Goal: Information Seeking & Learning: Learn about a topic

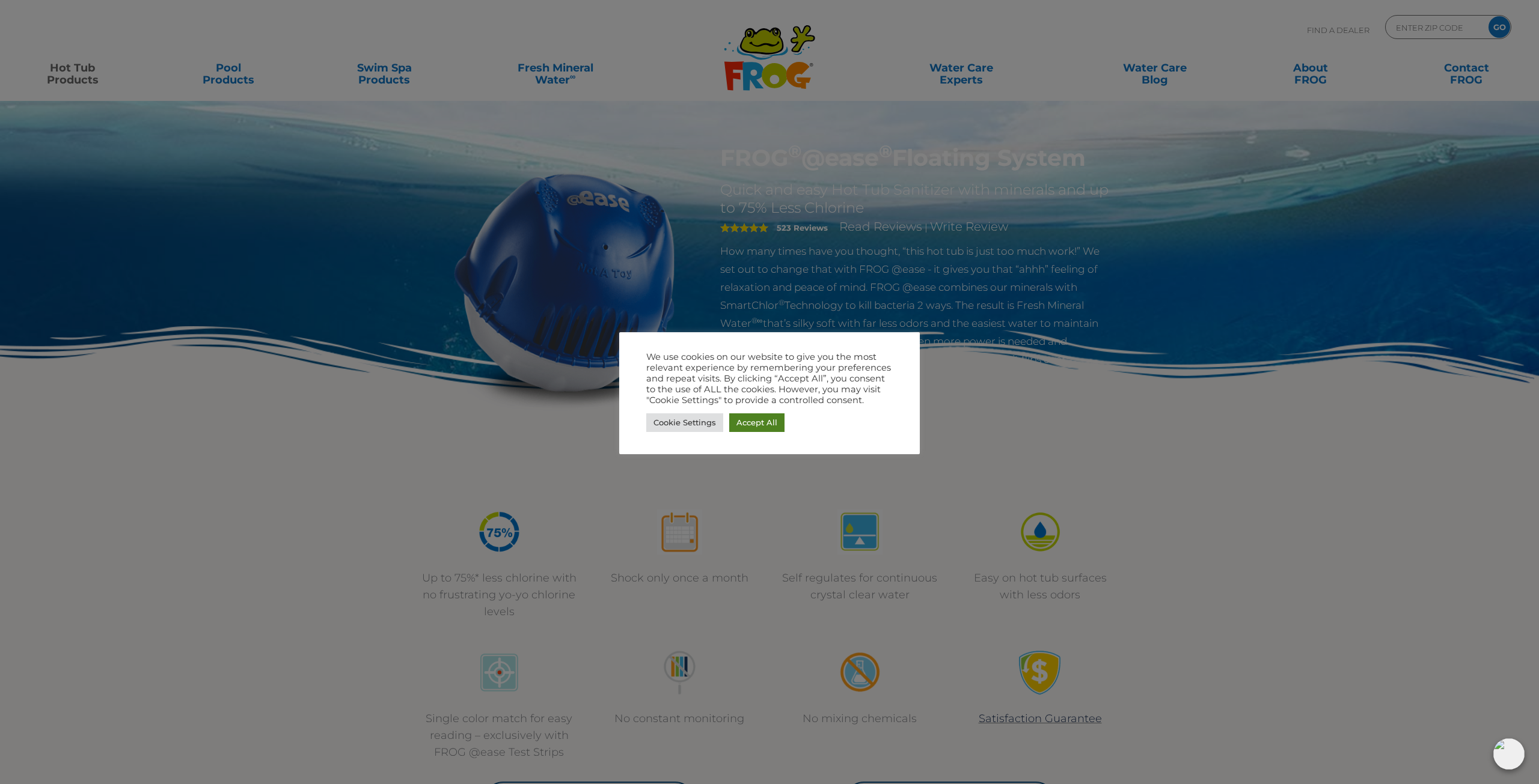
click at [756, 425] on link "Accept All" at bounding box center [756, 423] width 55 height 18
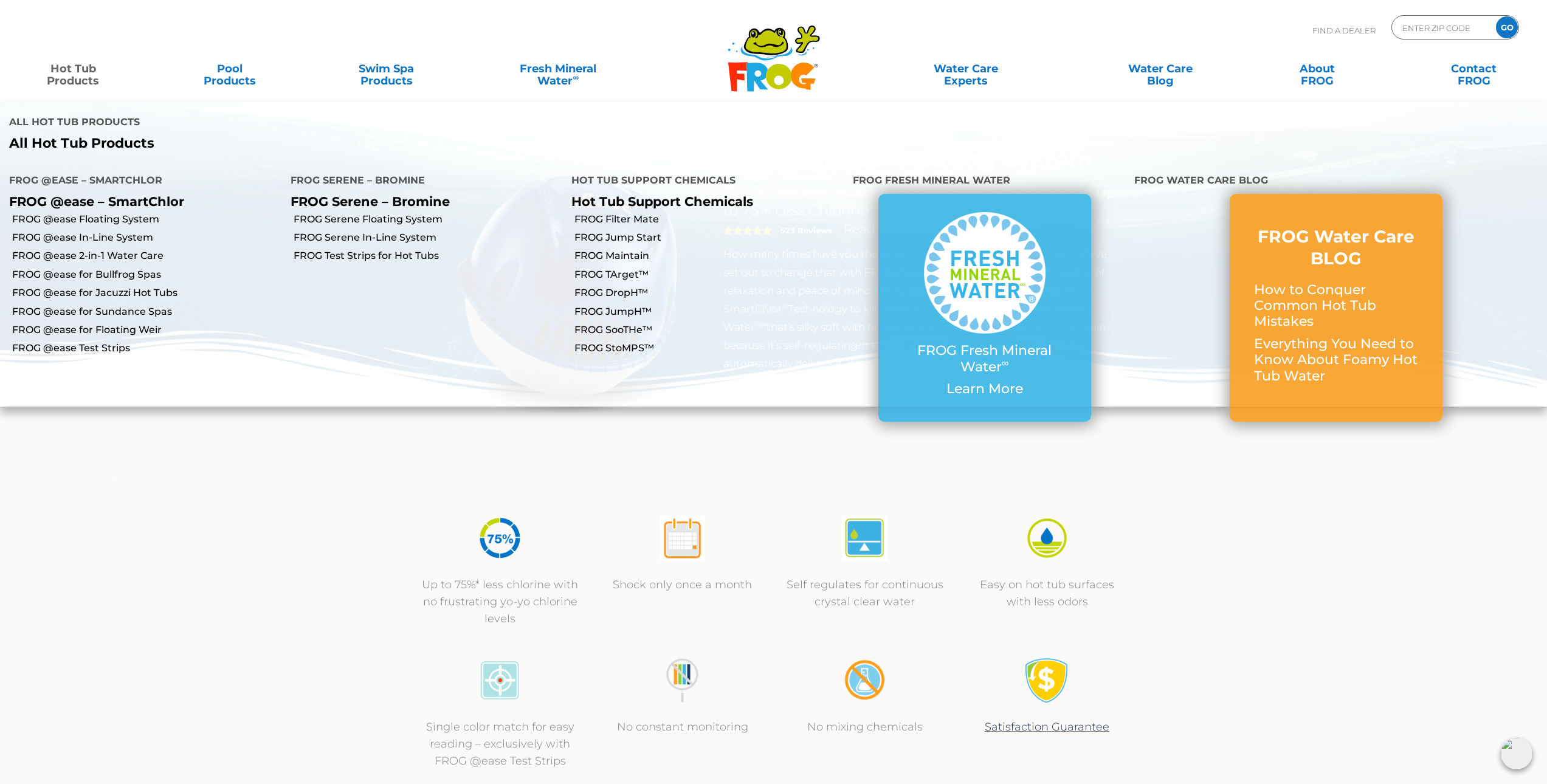
click at [77, 73] on link "Hot Tub Products" at bounding box center [73, 69] width 122 height 24
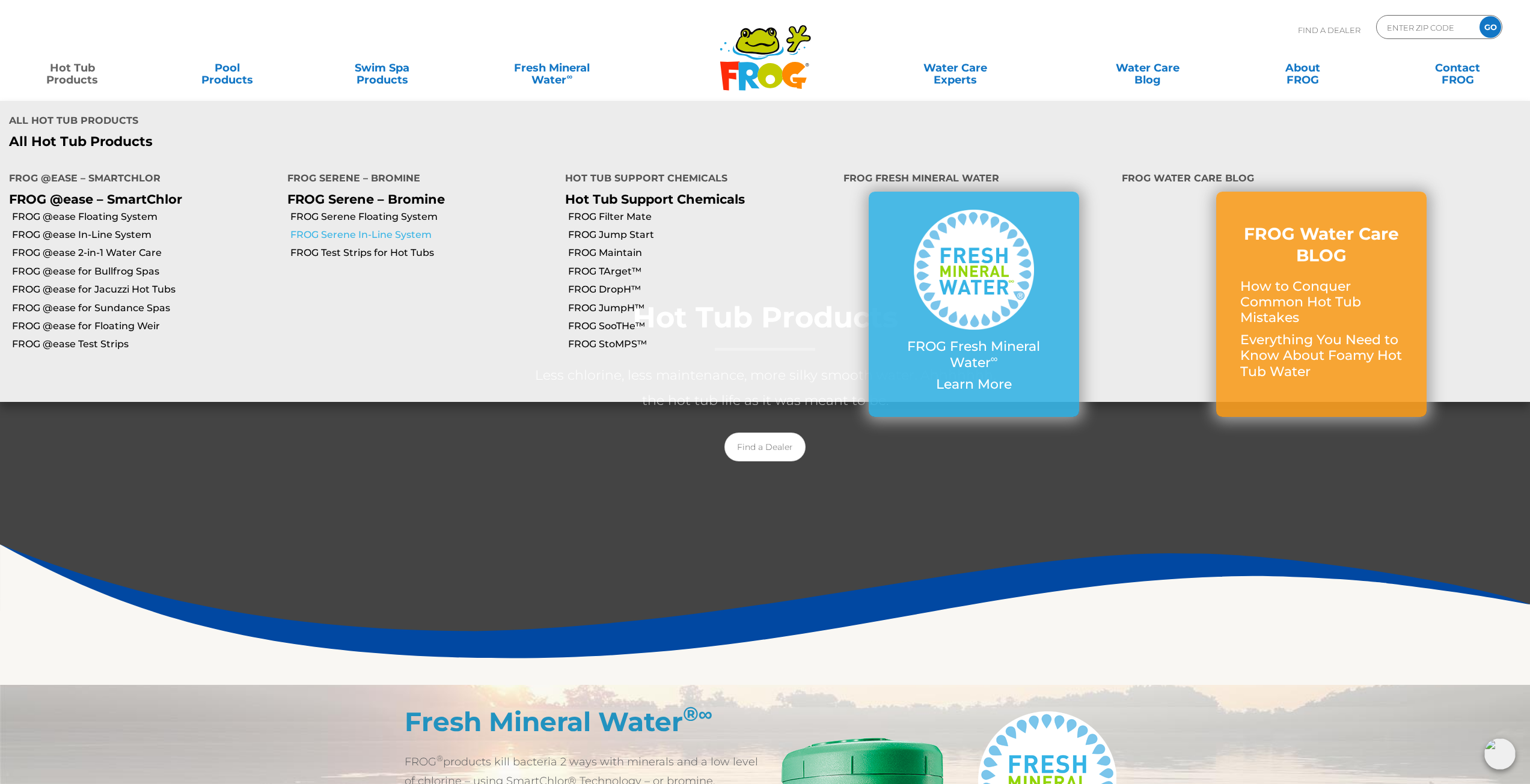
click at [415, 229] on link "FROG Serene In-Line System" at bounding box center [424, 235] width 267 height 14
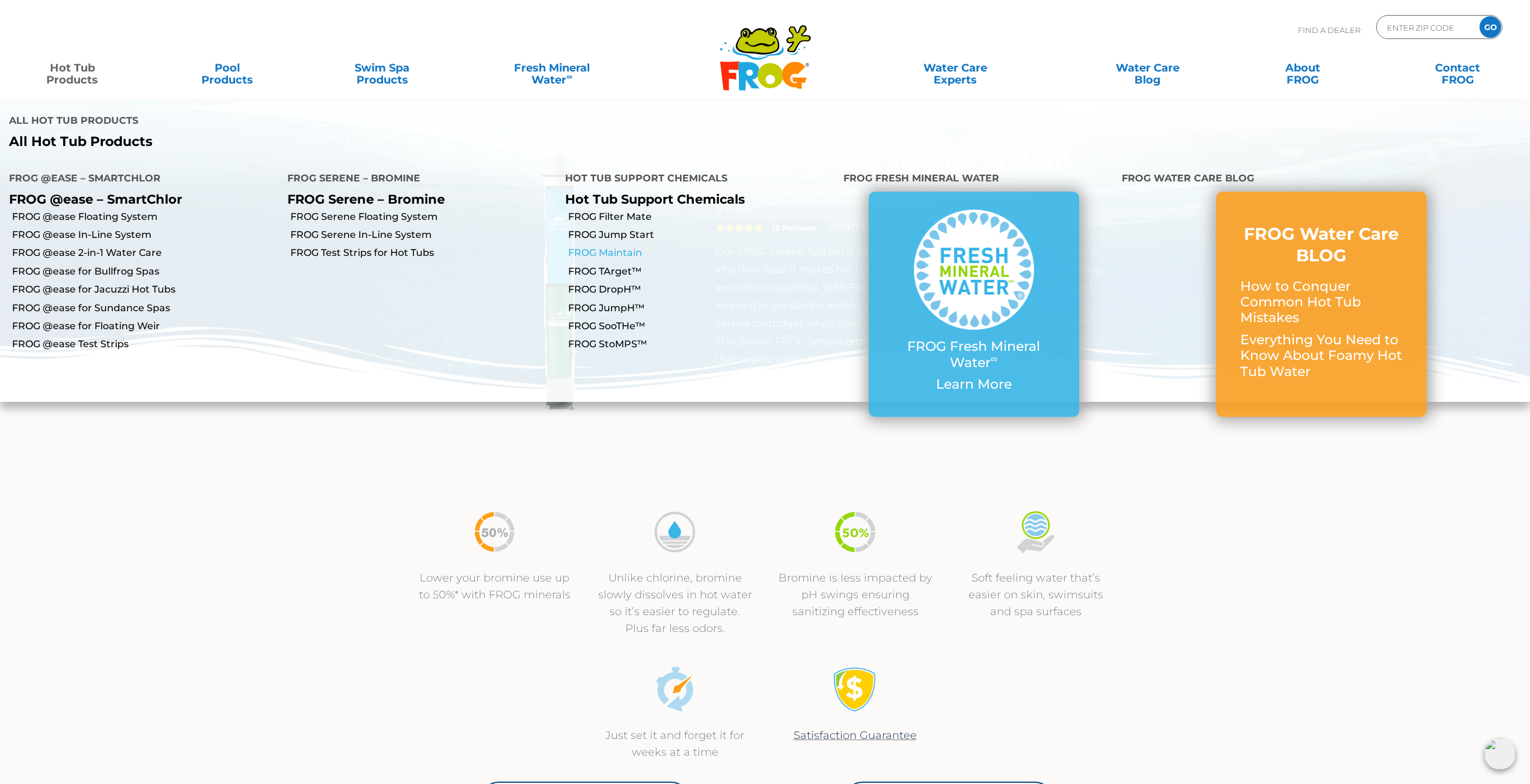
click at [623, 246] on link "FROG Maintain" at bounding box center [701, 253] width 267 height 14
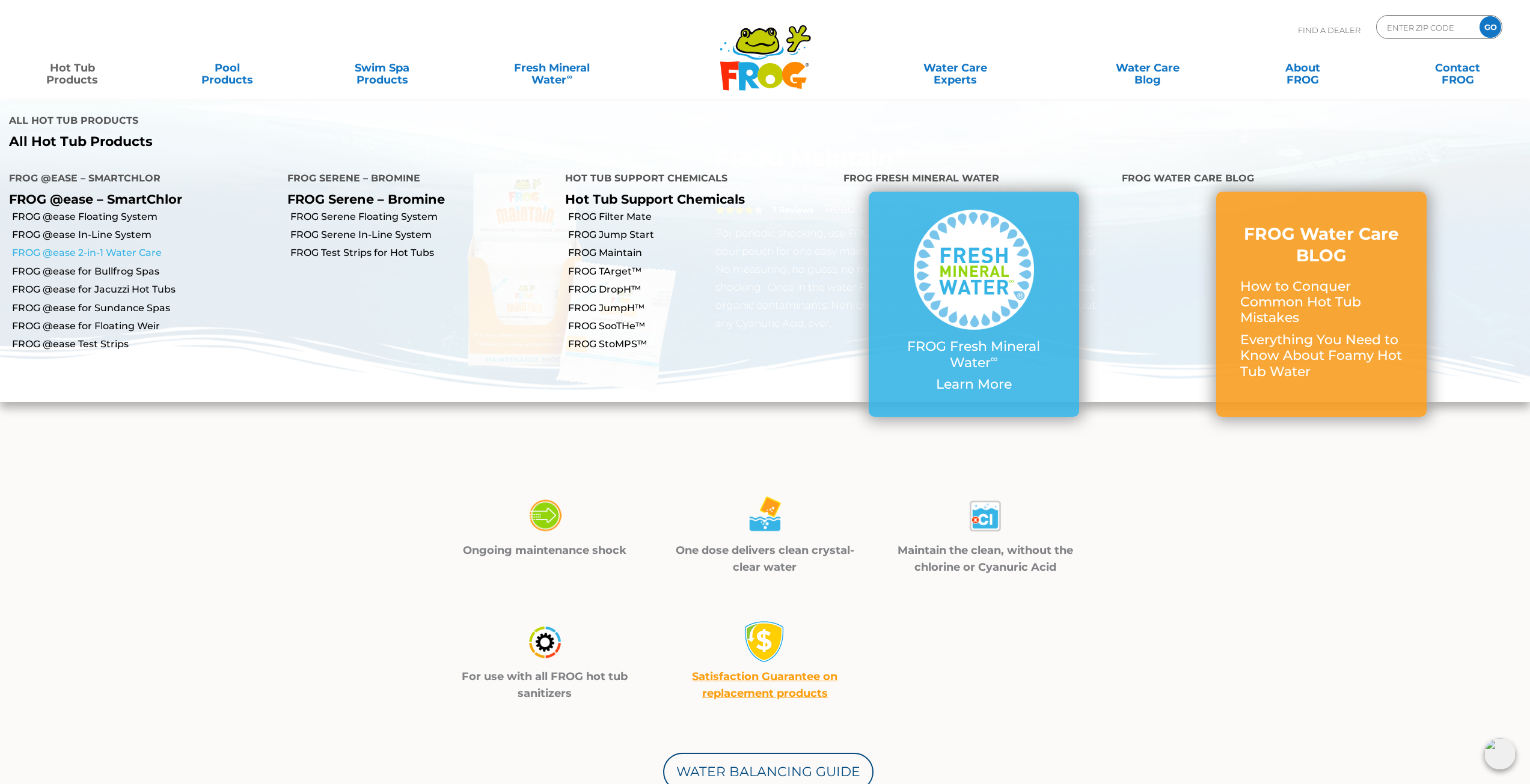
click at [127, 246] on link "FROG @ease 2-in-1 Water Care" at bounding box center [144, 253] width 267 height 14
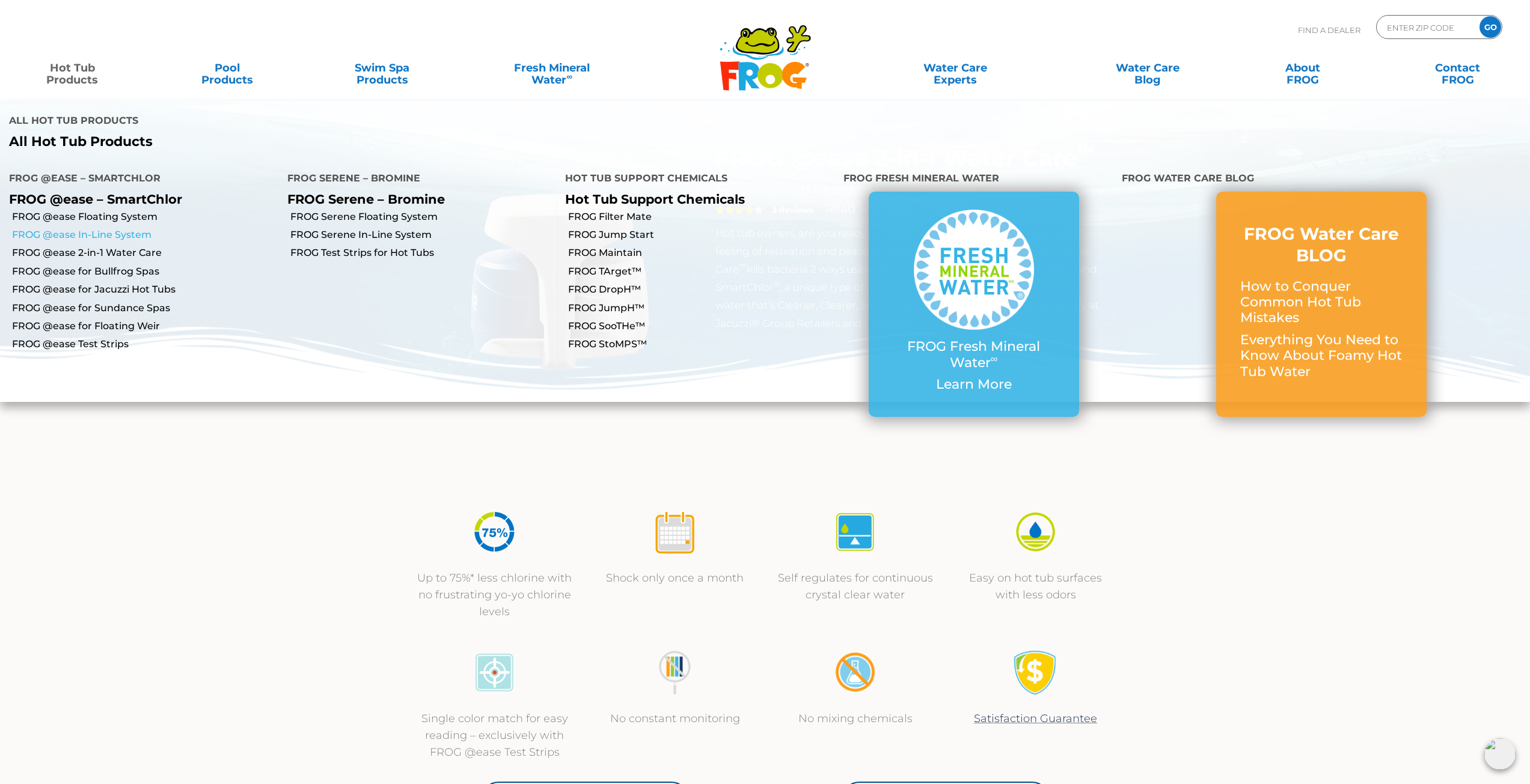
click at [126, 229] on link "FROG @ease In-Line System" at bounding box center [144, 235] width 267 height 14
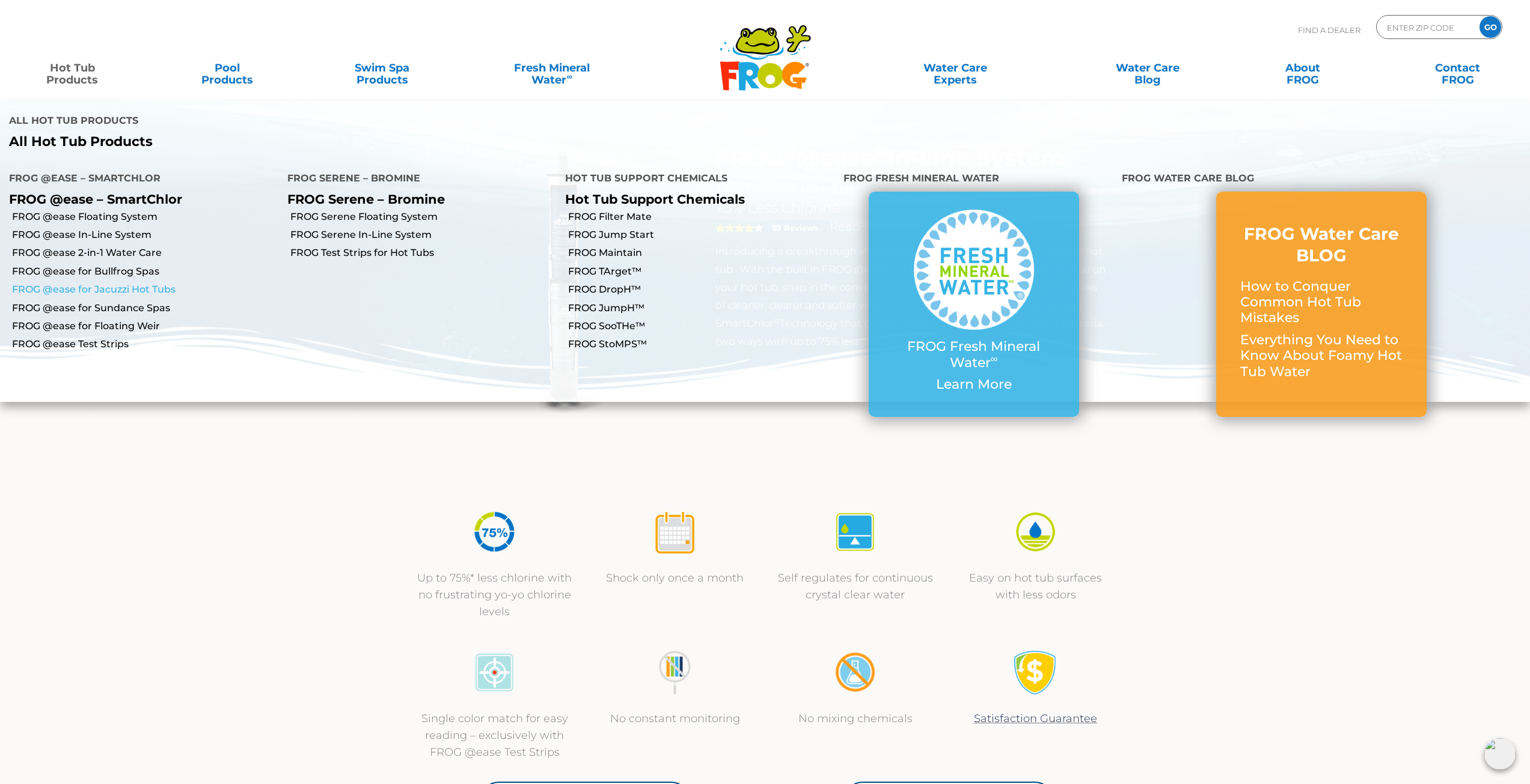
click at [140, 283] on link "FROG @ease for Jacuzzi Hot Tubs" at bounding box center [144, 290] width 267 height 14
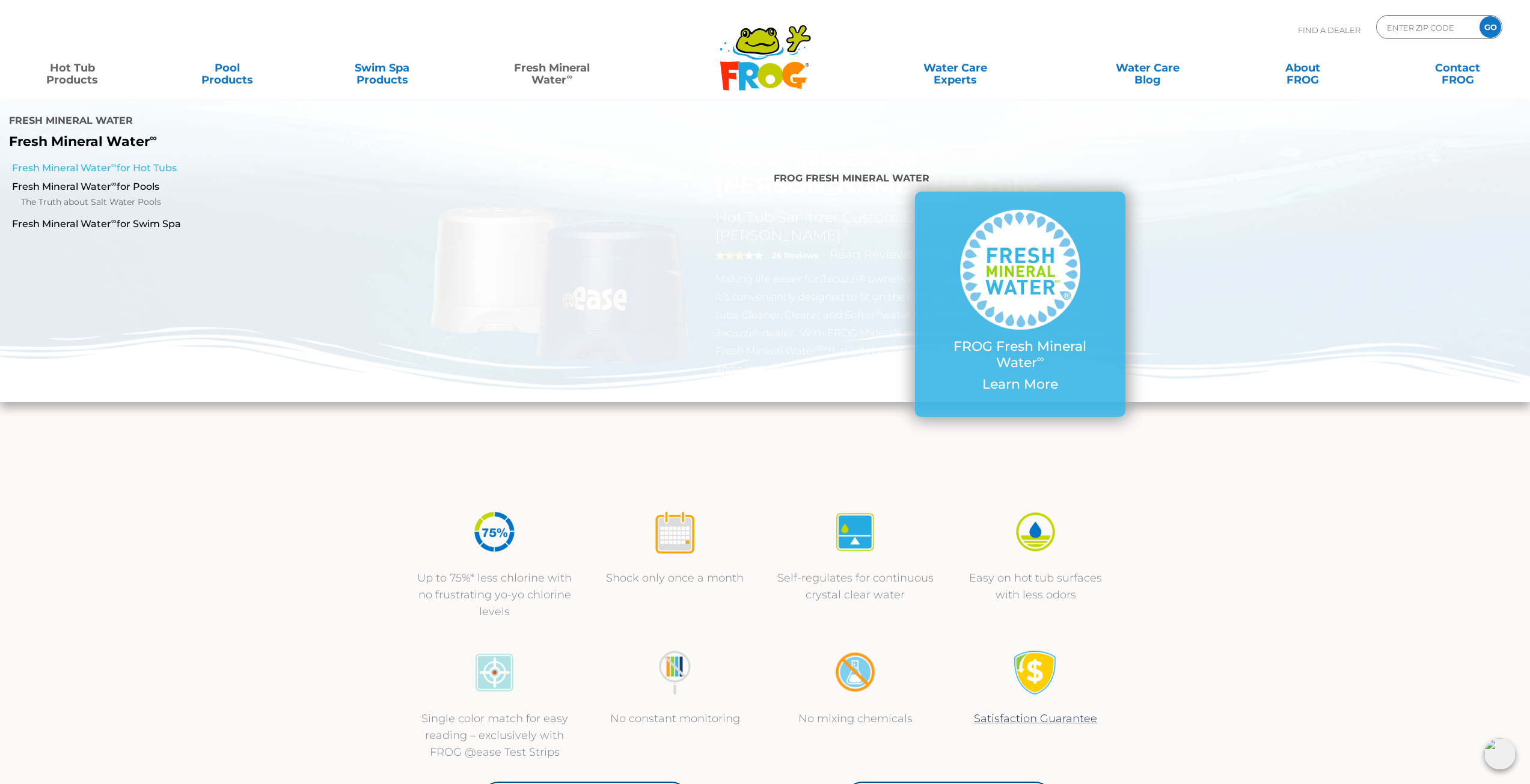
click at [48, 162] on link "Fresh Mineral Water ∞ for Hot Tubs" at bounding box center [261, 169] width 498 height 14
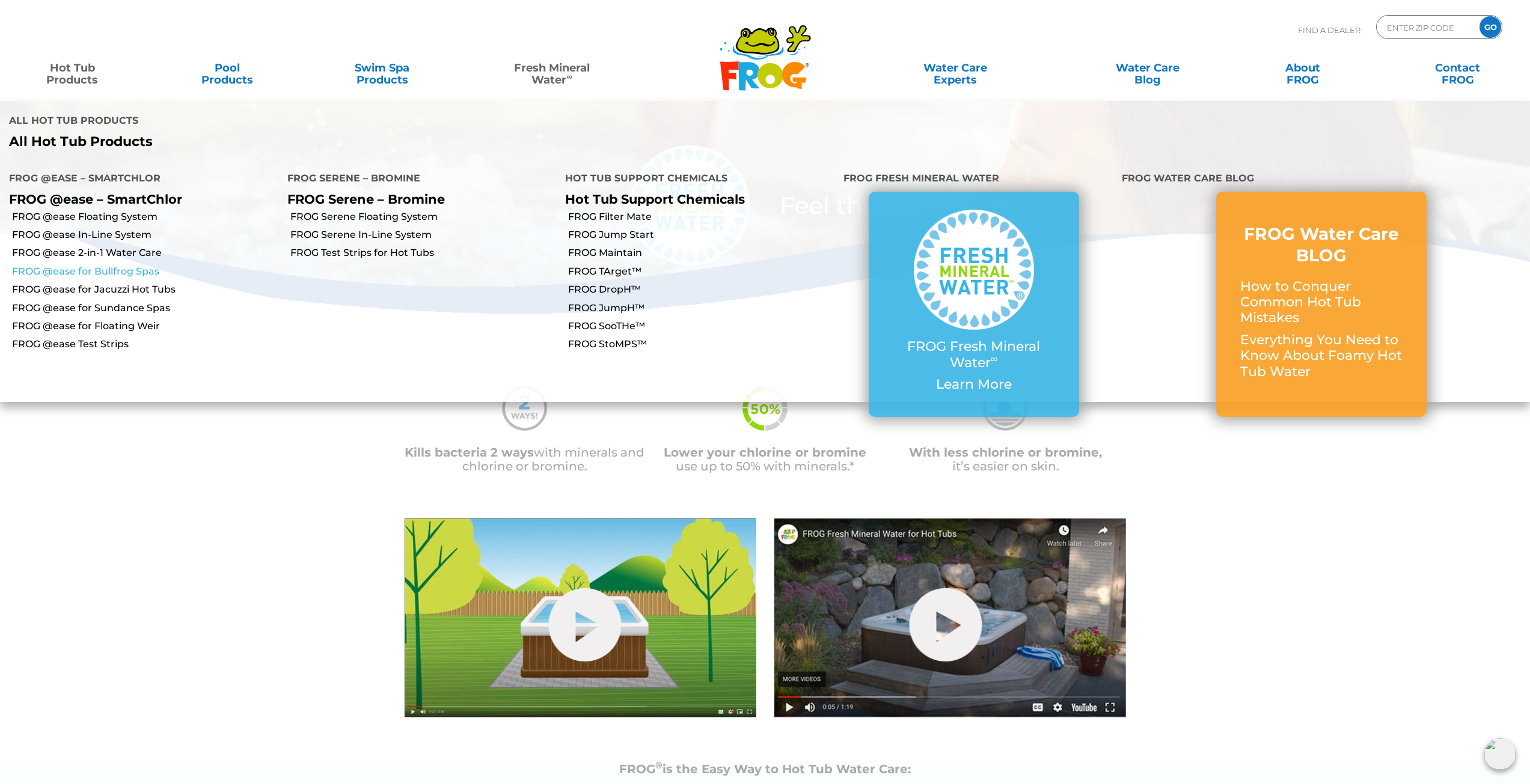
click at [134, 266] on link "FROG @ease for Bullfrog Spas" at bounding box center [144, 272] width 267 height 14
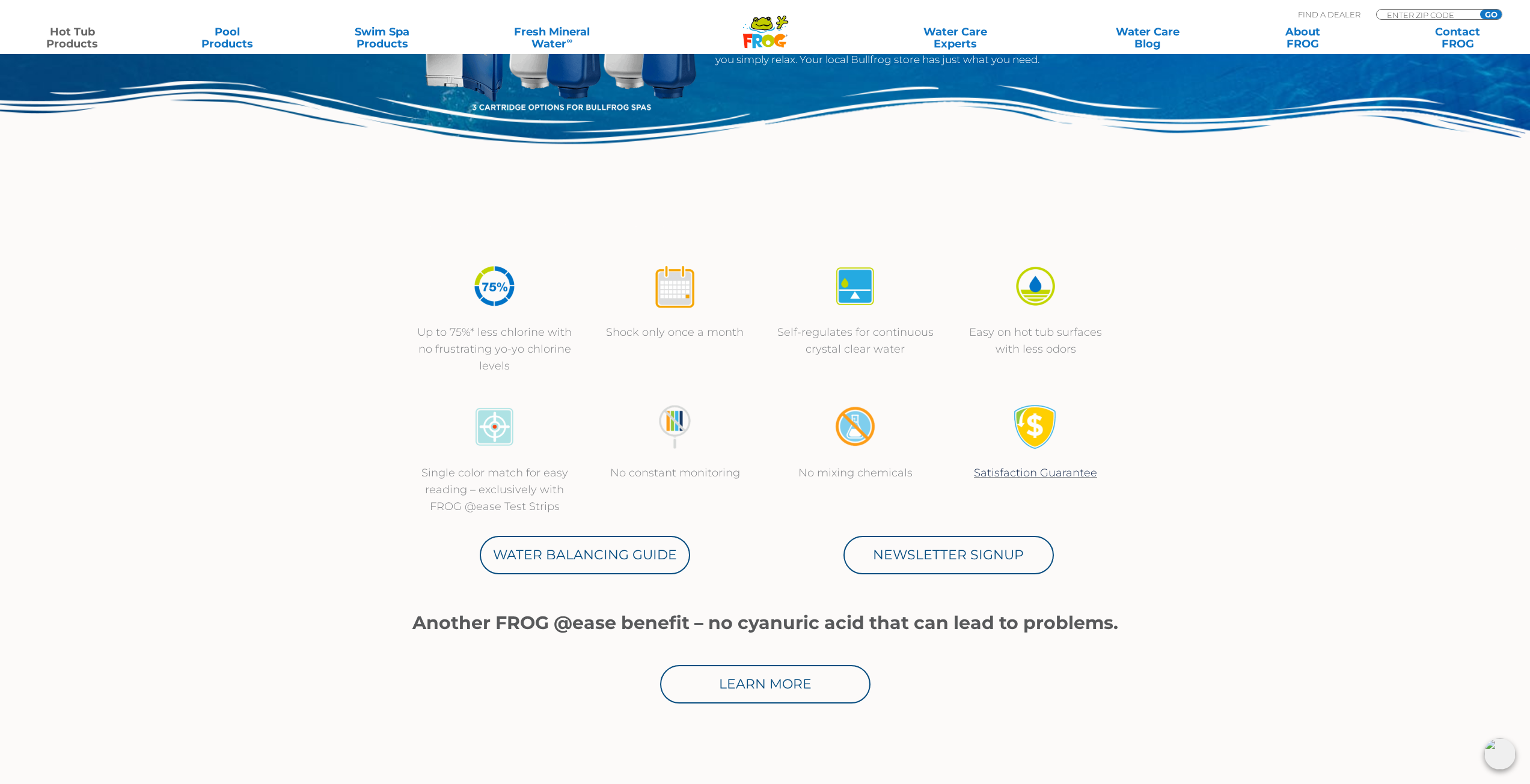
scroll to position [421, 0]
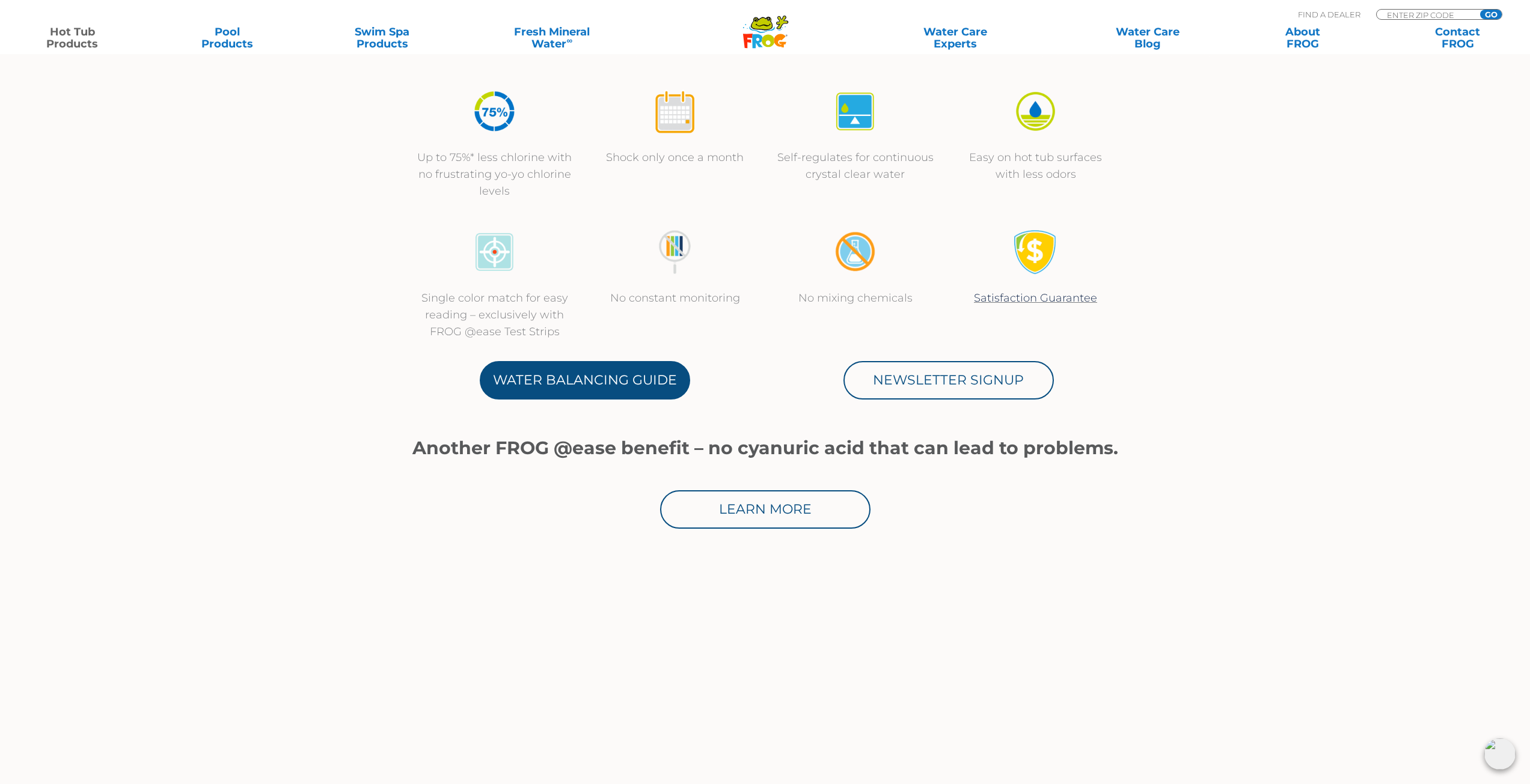
click at [614, 366] on link "Water Balancing Guide" at bounding box center [585, 381] width 210 height 39
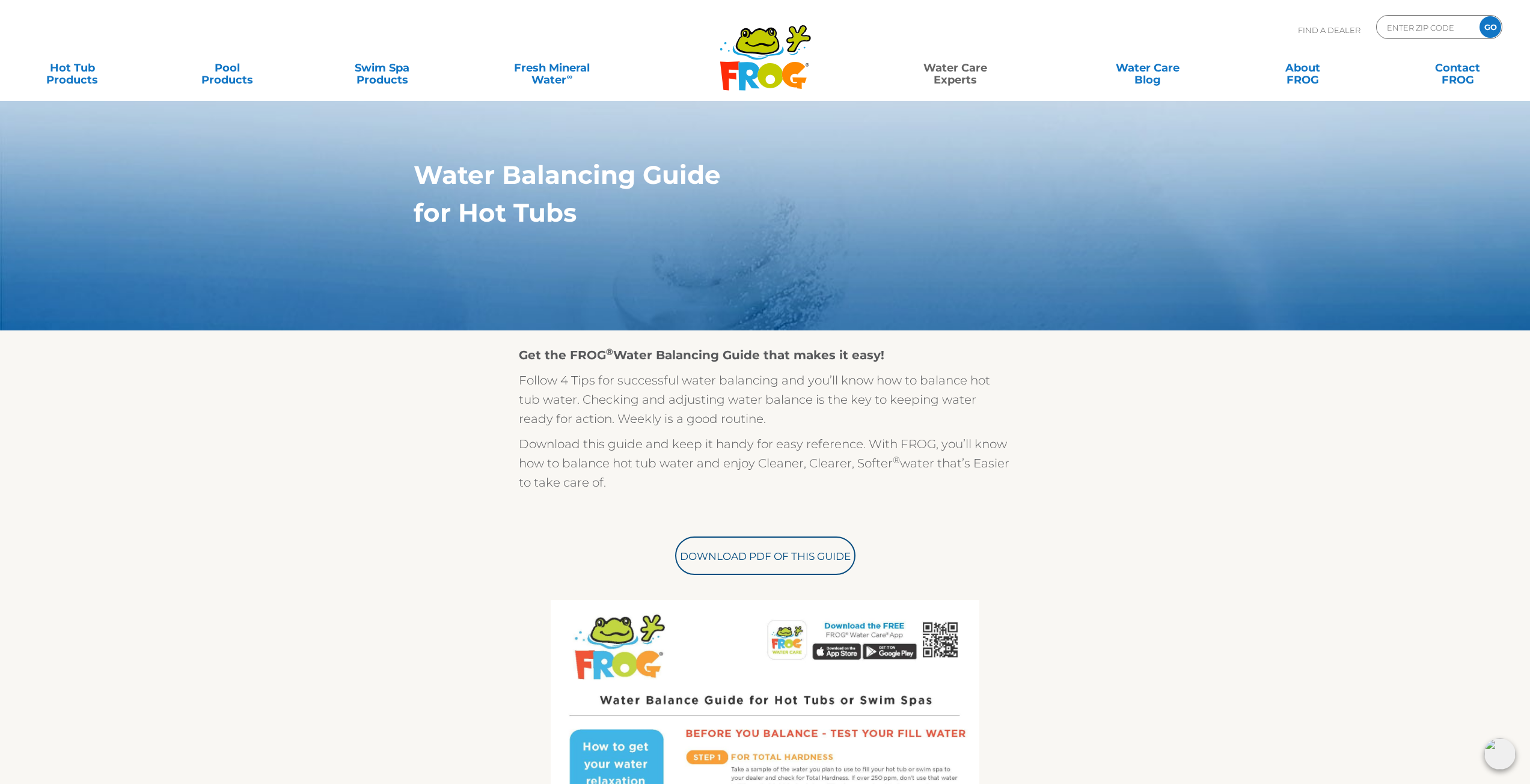
scroll to position [8, 0]
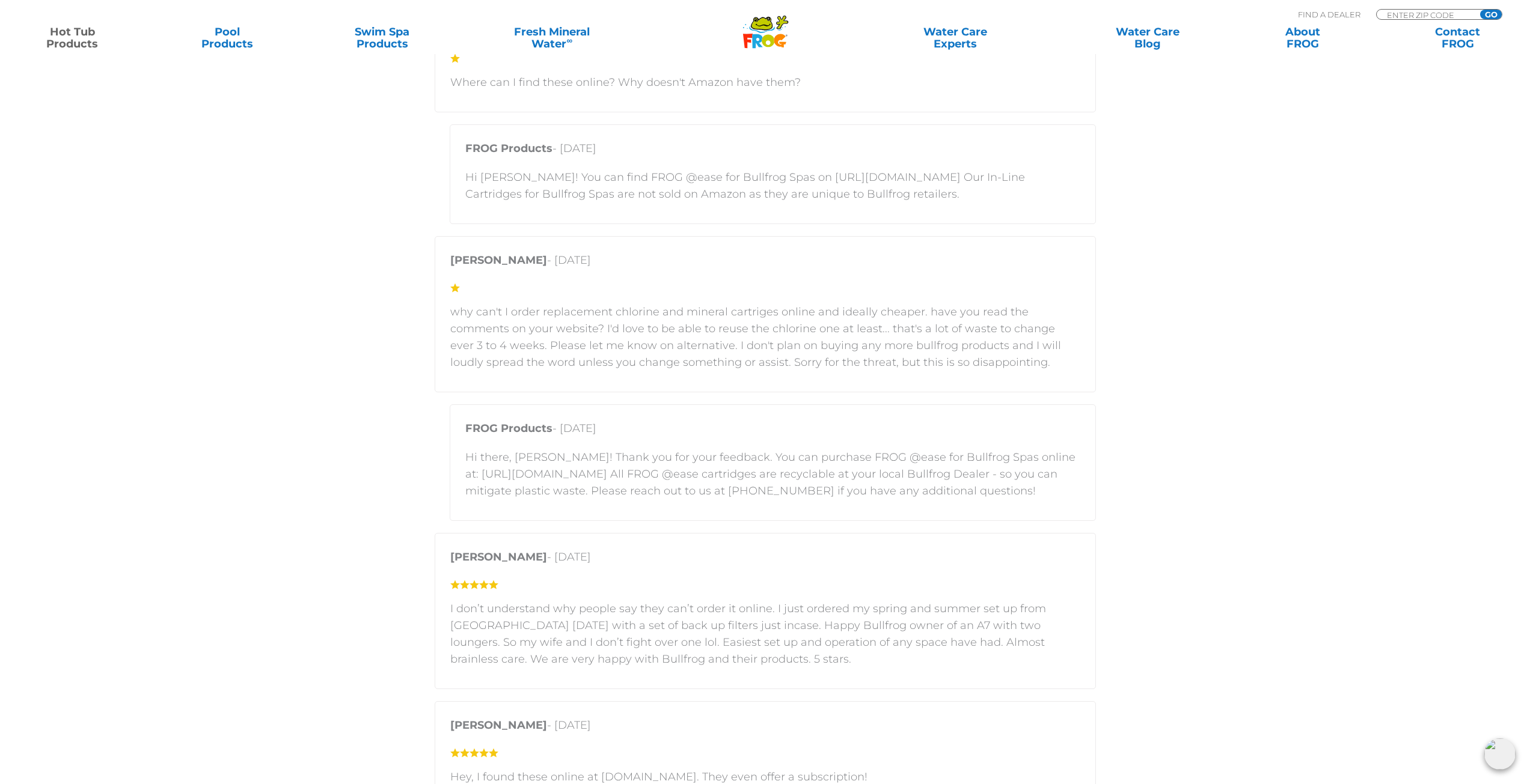
scroll to position [2645, 0]
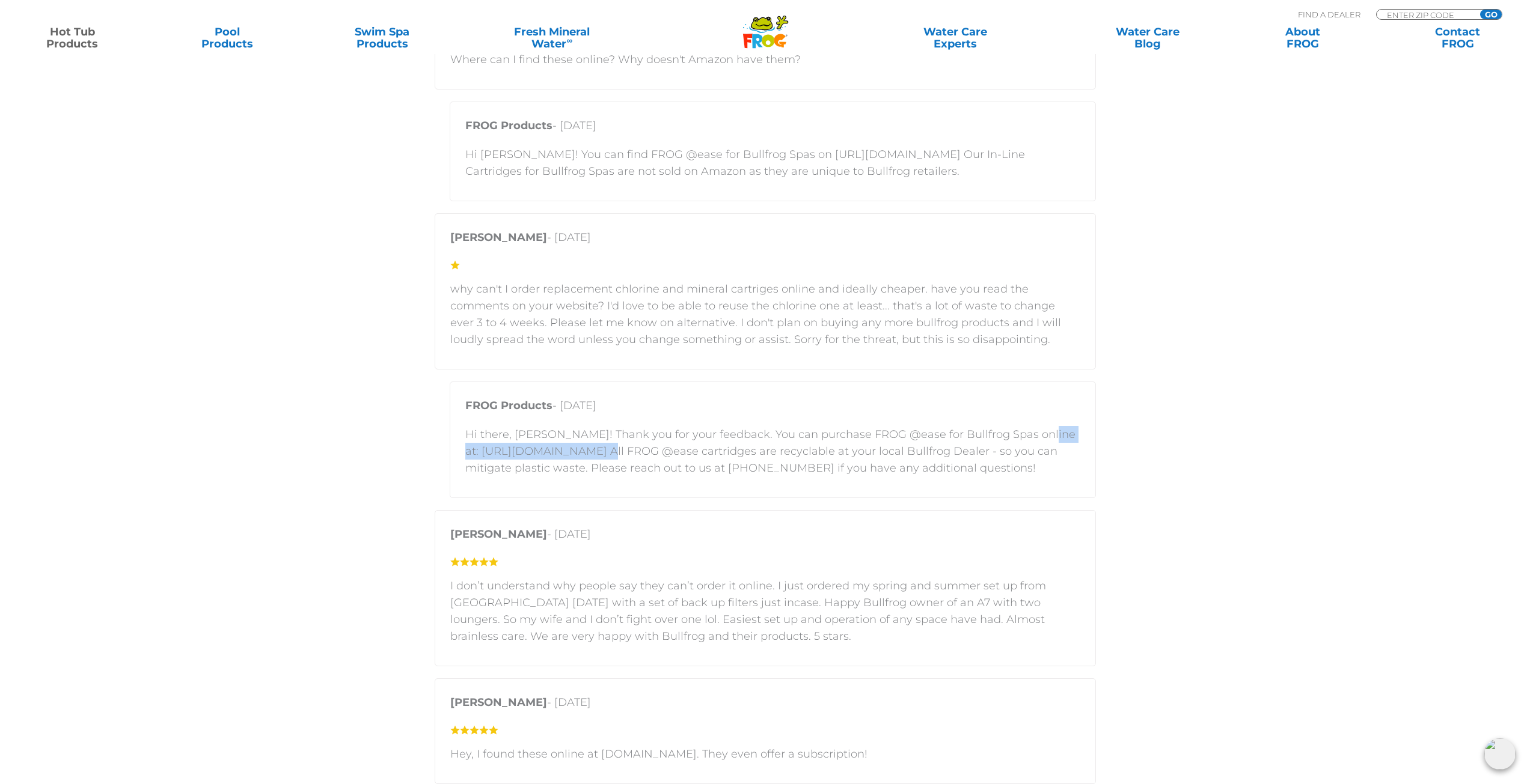
drag, startPoint x: 466, startPoint y: 451, endPoint x: 620, endPoint y: 455, distance: 154.1
click at [620, 455] on p "Hi there, [PERSON_NAME]! Thank you for your feedback. You can purchase FROG @ea…" at bounding box center [773, 452] width 615 height 50
